Goal: Transaction & Acquisition: Book appointment/travel/reservation

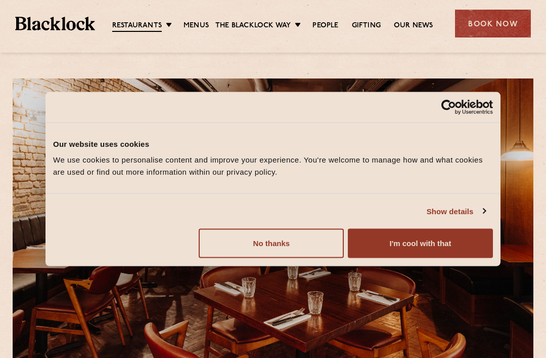
click at [461, 243] on button "I'm cool with that" at bounding box center [420, 243] width 145 height 29
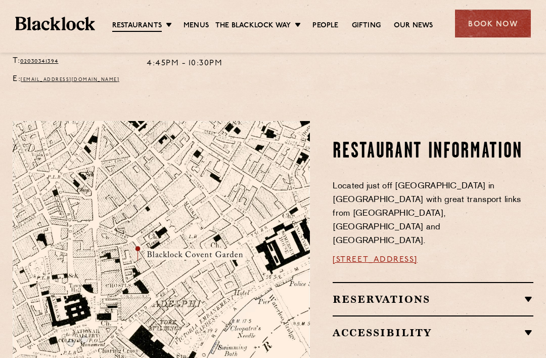
scroll to position [468, 0]
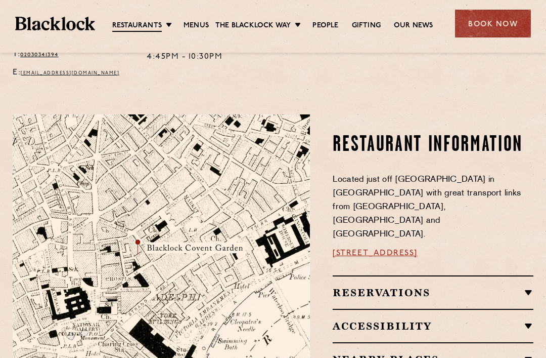
click at [530, 286] on h2 "Reservations" at bounding box center [433, 292] width 201 height 12
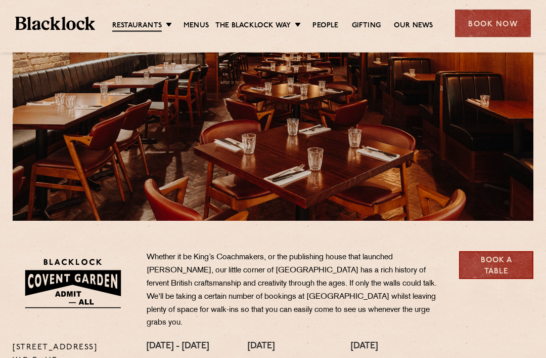
scroll to position [141, 0]
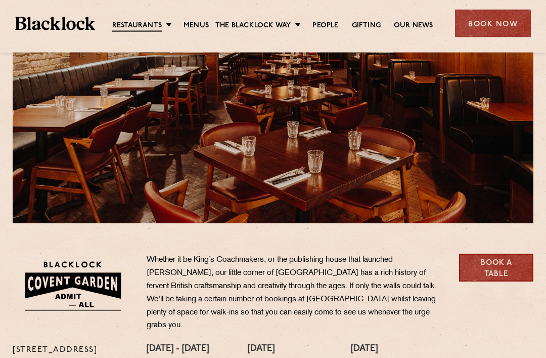
click at [515, 264] on link "Book a Table" at bounding box center [496, 268] width 74 height 28
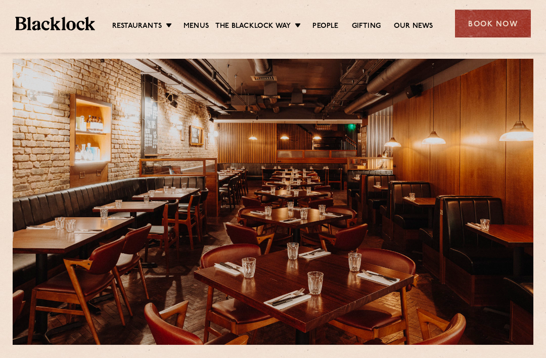
scroll to position [22, 0]
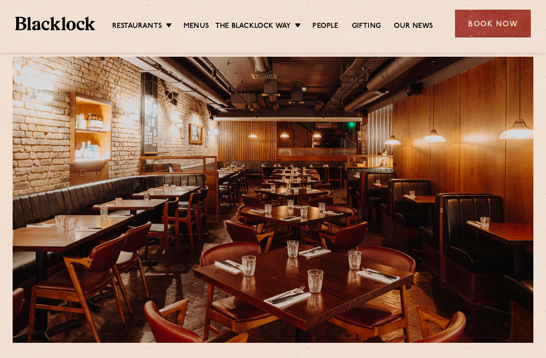
click at [197, 31] on link "Menus" at bounding box center [196, 26] width 25 height 10
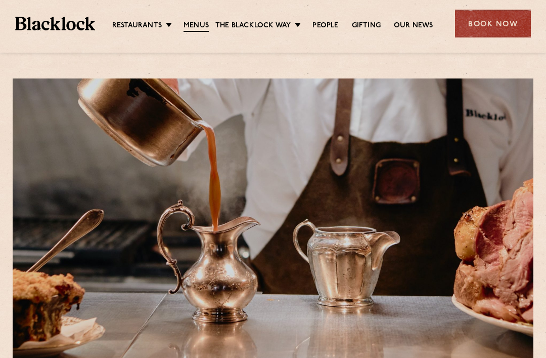
click at [509, 26] on div "Book Now" at bounding box center [493, 24] width 76 height 28
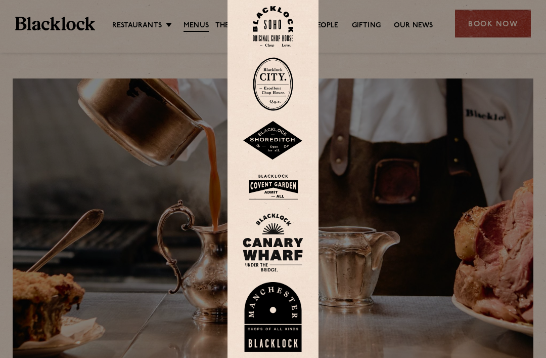
click at [514, 22] on div at bounding box center [273, 179] width 546 height 358
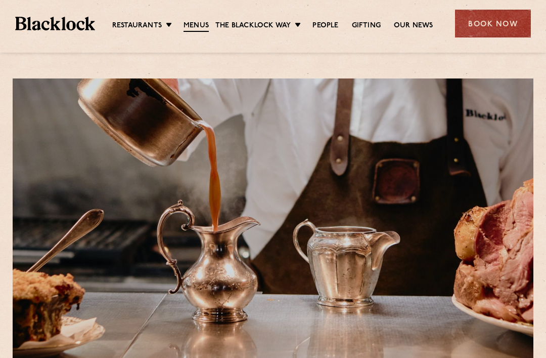
click at [510, 24] on div "Book Now" at bounding box center [493, 24] width 76 height 28
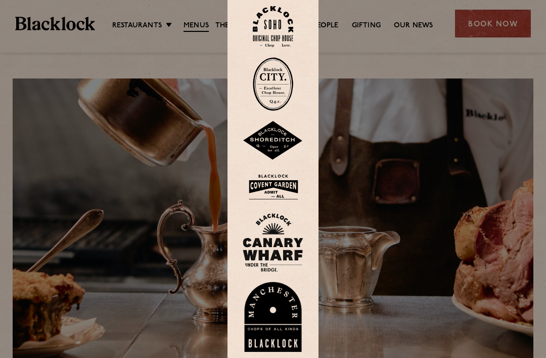
click at [276, 202] on img at bounding box center [273, 187] width 61 height 33
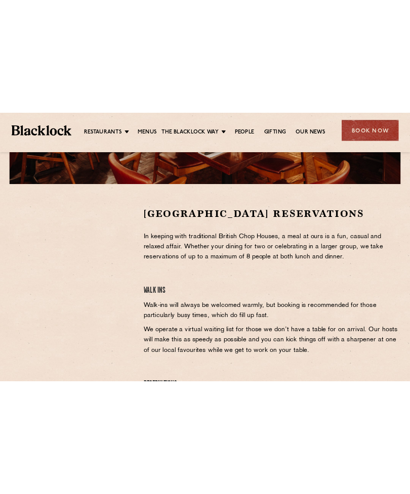
scroll to position [209, 0]
